Goal: Task Accomplishment & Management: Manage account settings

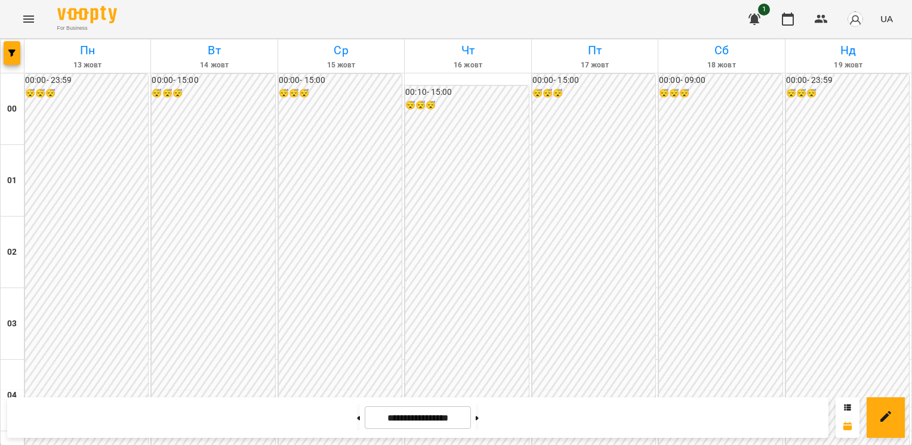
scroll to position [1193, 0]
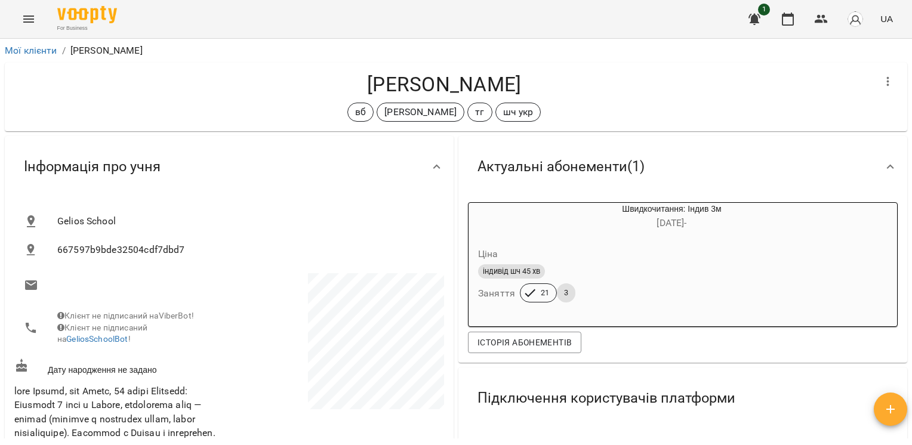
click at [18, 23] on button "Menu" at bounding box center [28, 19] width 29 height 29
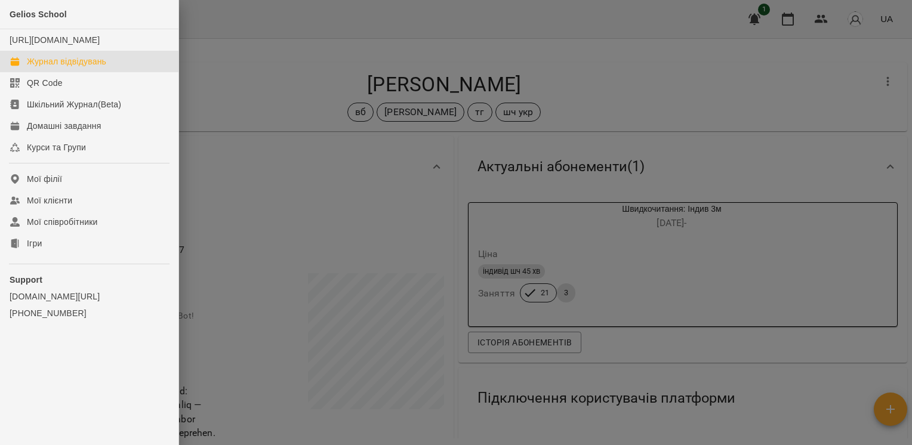
click at [54, 67] on link "Журнал відвідувань" at bounding box center [89, 61] width 178 height 21
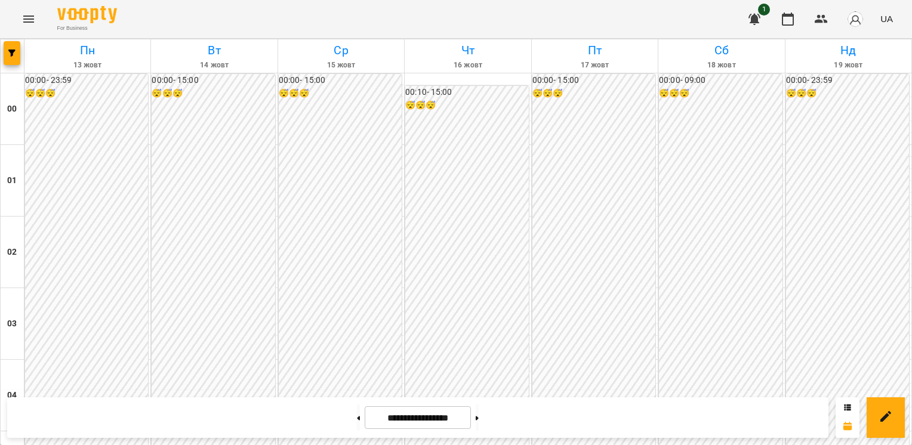
scroll to position [1101, 0]
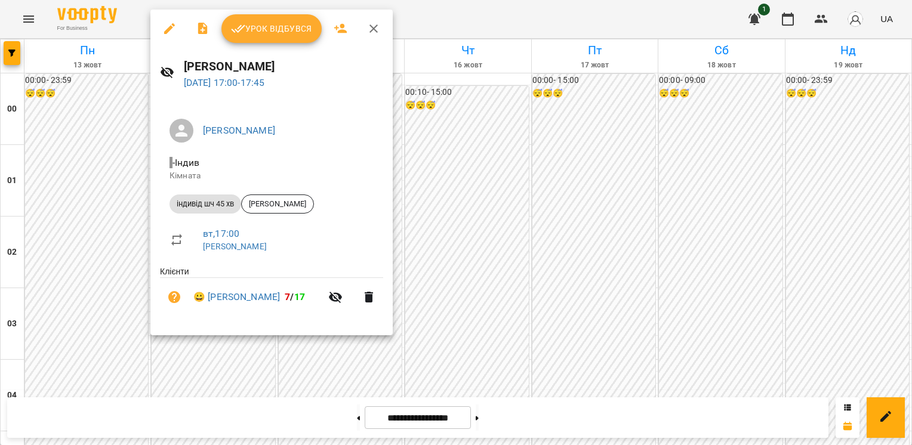
click at [440, 371] on div at bounding box center [456, 222] width 912 height 445
